Goal: Task Accomplishment & Management: Use online tool/utility

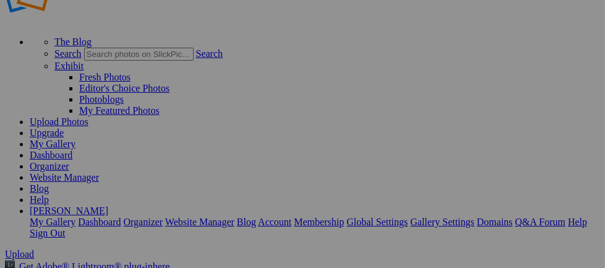
scroll to position [34, 0]
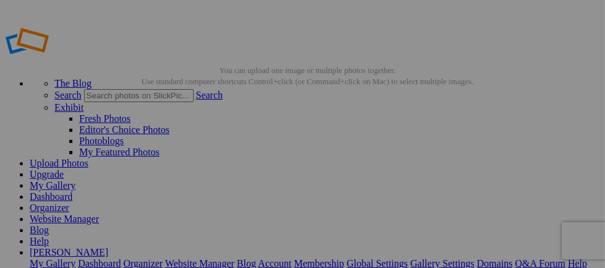
drag, startPoint x: 37, startPoint y: 141, endPoint x: -2, endPoint y: 116, distance: 47.0
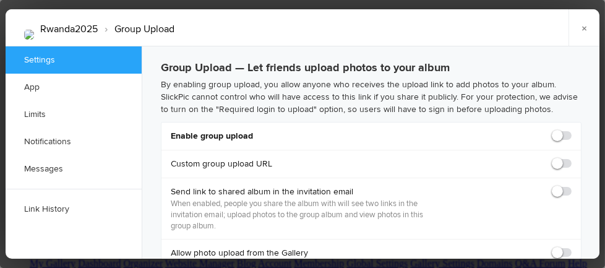
checkbox input "true"
